Goal: Task Accomplishment & Management: Use online tool/utility

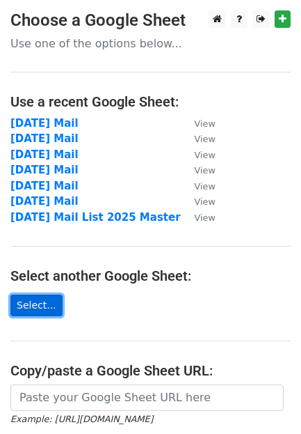
click at [32, 300] on link "Select..." at bounding box center [36, 305] width 52 height 22
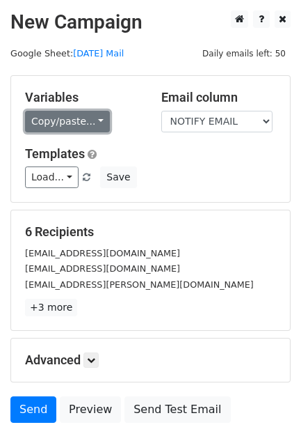
click at [70, 111] on link "Copy/paste..." at bounding box center [67, 122] width 85 height 22
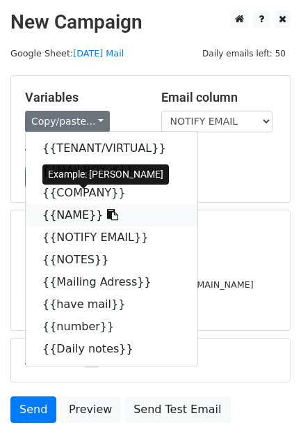
click at [68, 204] on link "{{NAME}}" at bounding box center [112, 215] width 172 height 22
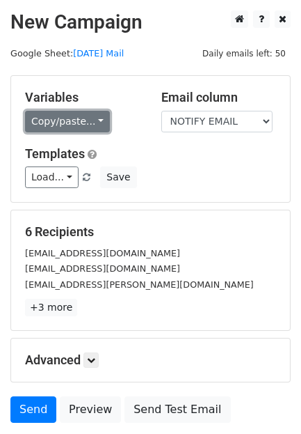
click at [68, 111] on link "Copy/paste..." at bounding box center [67, 122] width 85 height 22
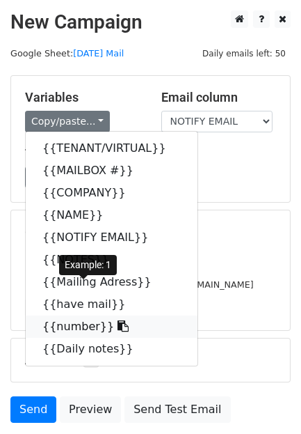
click at [52, 315] on link "{{number}}" at bounding box center [112, 326] width 172 height 22
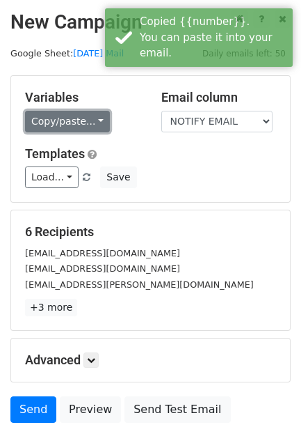
click at [67, 112] on link "Copy/paste..." at bounding box center [67, 122] width 85 height 22
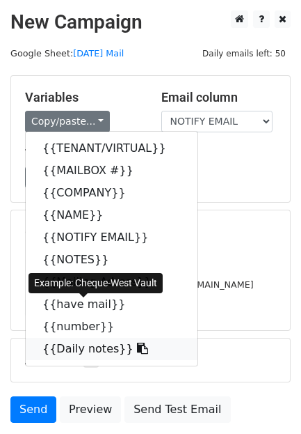
click at [75, 338] on link "{{Daily notes}}" at bounding box center [112, 349] width 172 height 22
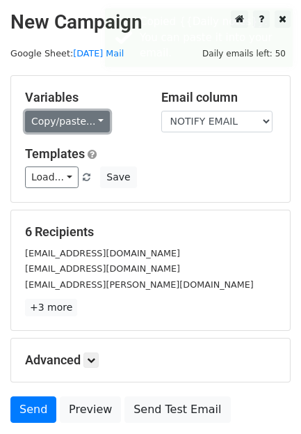
click at [49, 116] on link "Copy/paste..." at bounding box center [67, 122] width 85 height 22
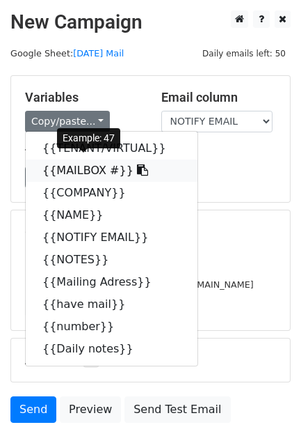
click at [79, 160] on link "{{MAILBOX #}}" at bounding box center [112, 170] width 172 height 22
